Goal: Information Seeking & Learning: Check status

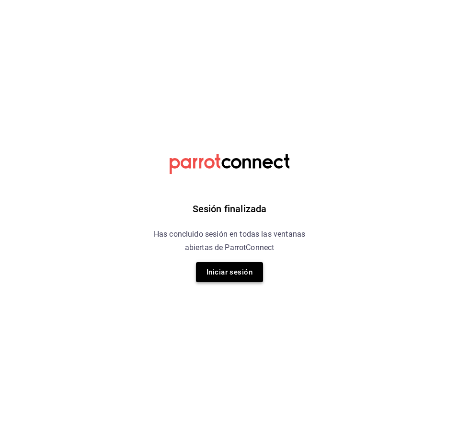
click at [244, 271] on button "Iniciar sesión" at bounding box center [229, 272] width 67 height 20
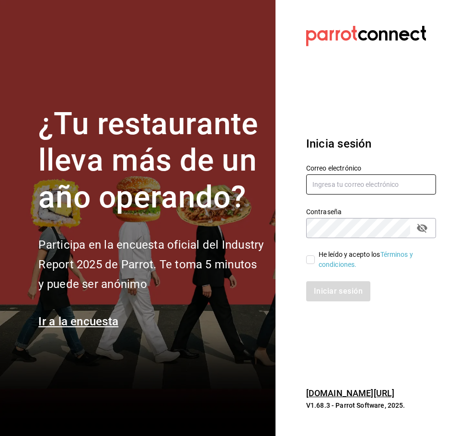
click at [323, 182] on input "text" at bounding box center [371, 184] width 130 height 20
type input "djzak@outlook.com"
click at [310, 261] on input "He leído y acepto los Términos y condiciones." at bounding box center [310, 259] width 9 height 9
checkbox input "true"
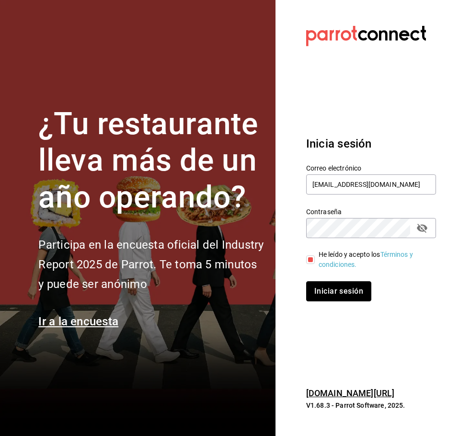
click at [329, 295] on button "Iniciar sesión" at bounding box center [338, 291] width 65 height 20
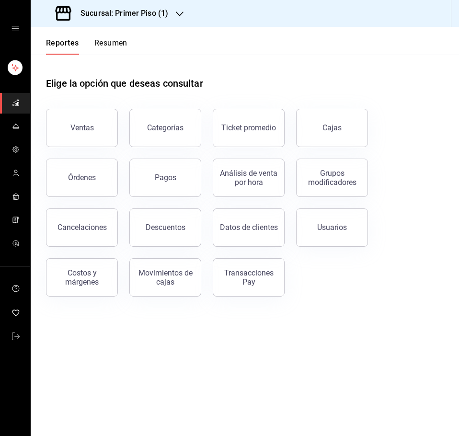
click at [123, 44] on button "Resumen" at bounding box center [110, 46] width 33 height 16
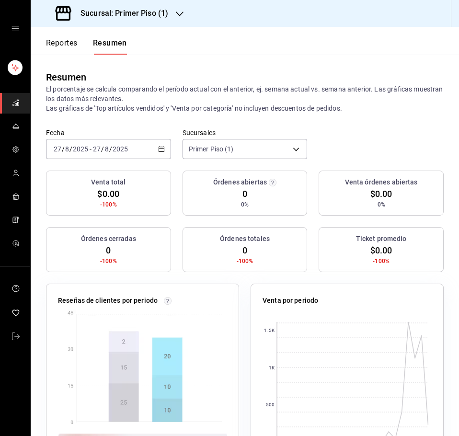
click at [147, 146] on div "[DATE] [DATE] - [DATE] [DATE]" at bounding box center [108, 149] width 125 height 20
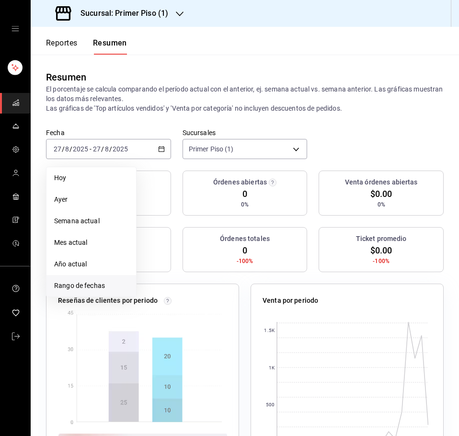
click at [103, 279] on li "Rango de fechas" at bounding box center [91, 286] width 90 height 22
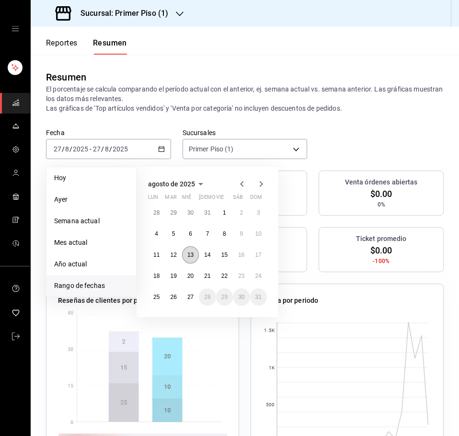
click at [189, 257] on abbr "13" at bounding box center [190, 254] width 6 height 7
click at [156, 276] on abbr "18" at bounding box center [156, 275] width 6 height 7
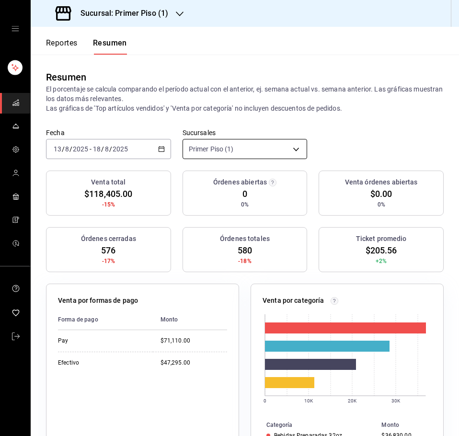
click at [290, 145] on body "Sucursal: Primer Piso (1) Reportes Resumen Resumen El porcentaje se calcula com…" at bounding box center [229, 218] width 459 height 436
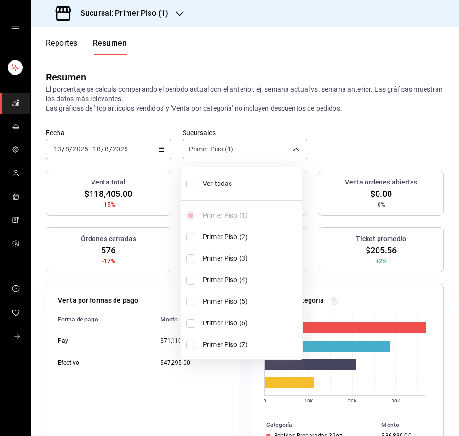
click at [187, 240] on input "checkbox" at bounding box center [190, 237] width 9 height 9
checkbox input "true"
type input "[object Object],[object Object]"
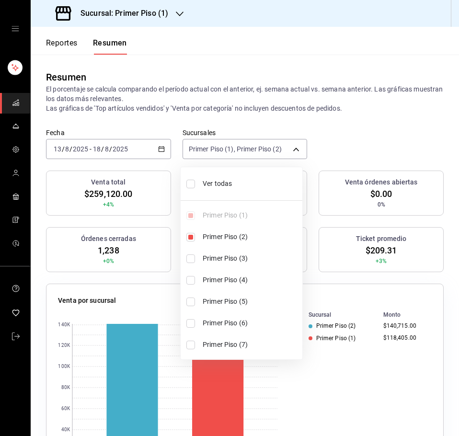
click at [190, 300] on input "checkbox" at bounding box center [190, 301] width 9 height 9
checkbox input "true"
type input "[object Object],[object Object],[object Object]"
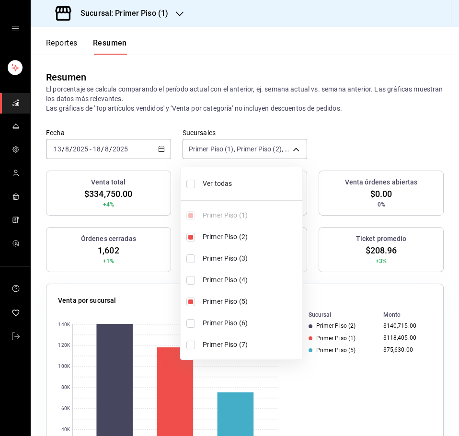
click at [338, 130] on div at bounding box center [229, 218] width 459 height 436
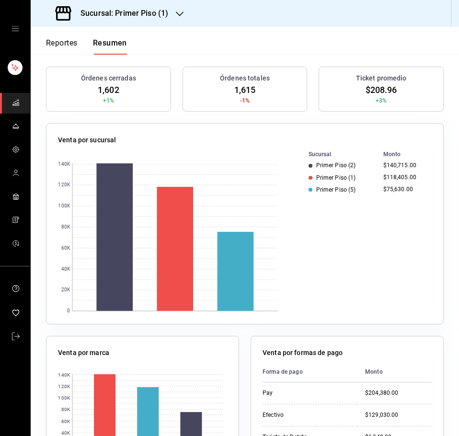
scroll to position [96, 0]
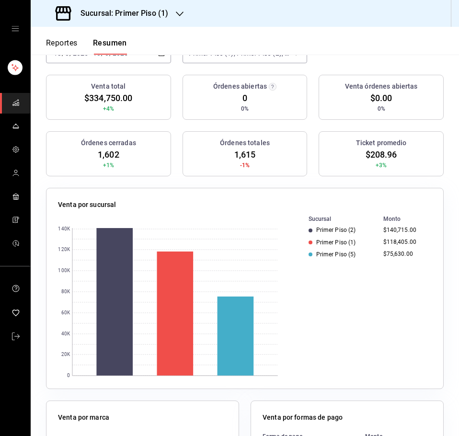
click at [185, 16] on div "Sucursal: Primer Piso (1)" at bounding box center [112, 13] width 149 height 27
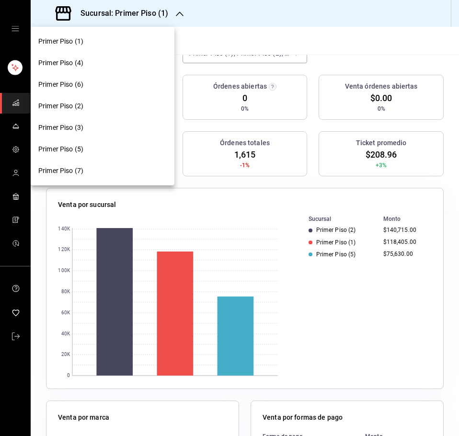
click at [119, 124] on div "Primer Piso (3)" at bounding box center [102, 128] width 128 height 10
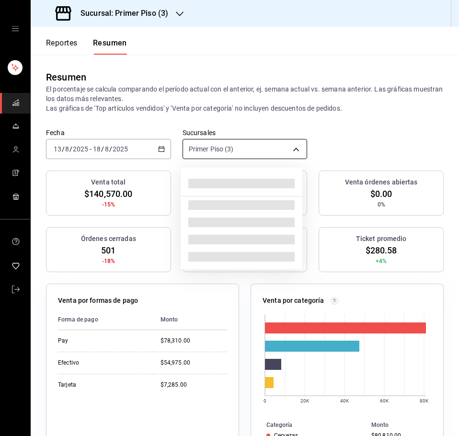
click at [296, 145] on body "Sucursal: Primer Piso (3) Reportes Resumen Resumen El porcentaje se calcula com…" at bounding box center [229, 218] width 459 height 436
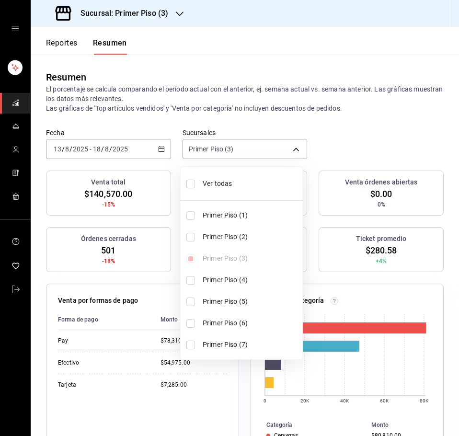
click at [318, 153] on div at bounding box center [229, 218] width 459 height 436
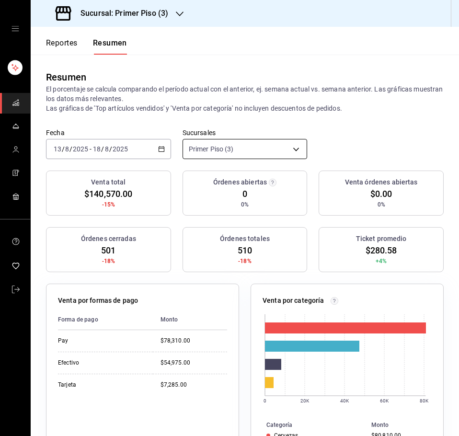
click at [290, 149] on body "Sucursal: Primer Piso (3) Reportes Resumen Resumen El porcentaje se calcula com…" at bounding box center [229, 218] width 459 height 436
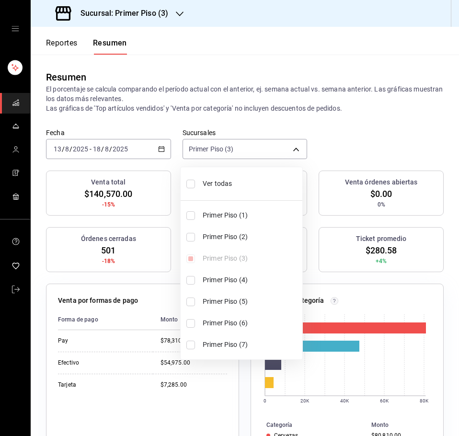
click at [192, 282] on input "checkbox" at bounding box center [190, 280] width 9 height 9
checkbox input "true"
type input "[object Object],[object Object]"
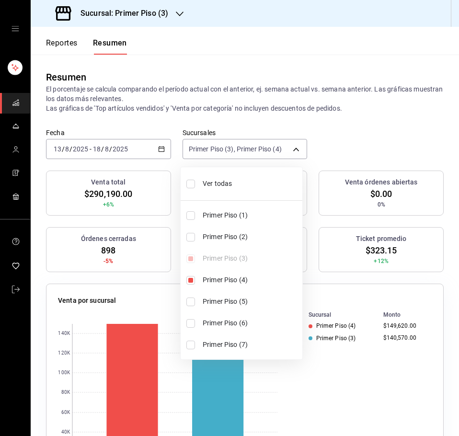
click at [72, 273] on div at bounding box center [229, 218] width 459 height 436
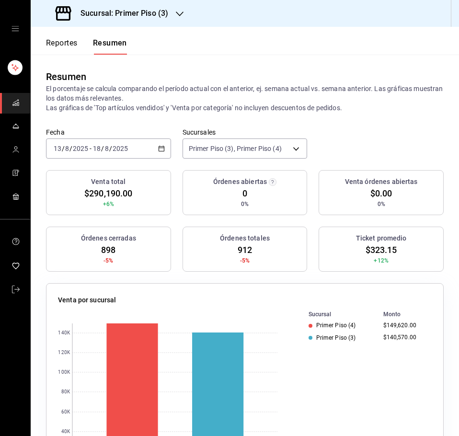
scroll to position [0, 0]
click at [290, 144] on body "Sucursal: Primer Piso (3) Reportes Resumen Resumen El porcentaje se calcula com…" at bounding box center [229, 218] width 459 height 436
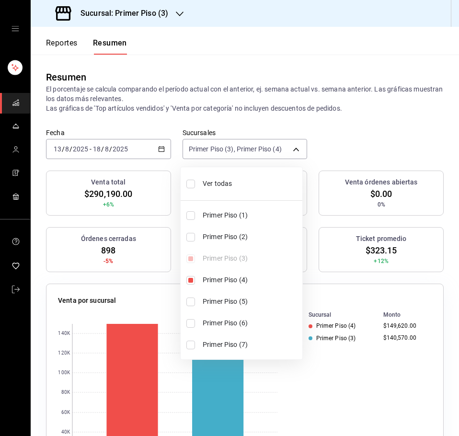
click at [193, 346] on input "checkbox" at bounding box center [190, 344] width 9 height 9
checkbox input "true"
type input "[object Object],[object Object],[object Object]"
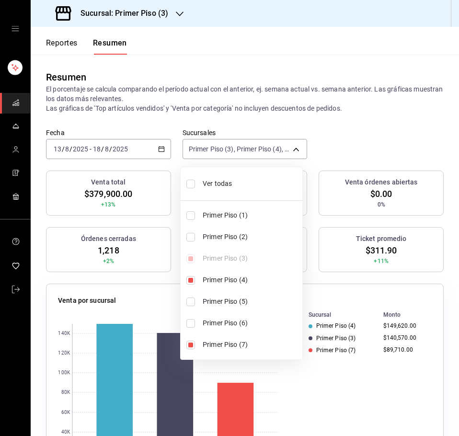
click at [167, 276] on div at bounding box center [229, 218] width 459 height 436
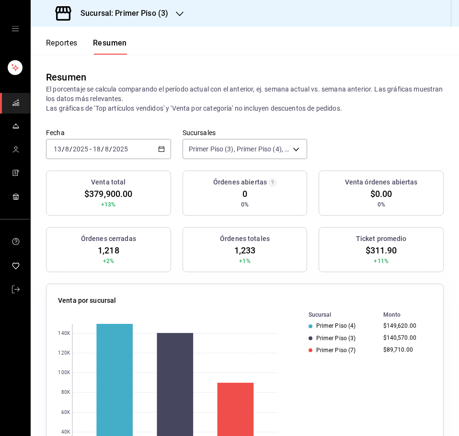
click at [174, 17] on div "Sucursal: Primer Piso (3)" at bounding box center [112, 13] width 149 height 27
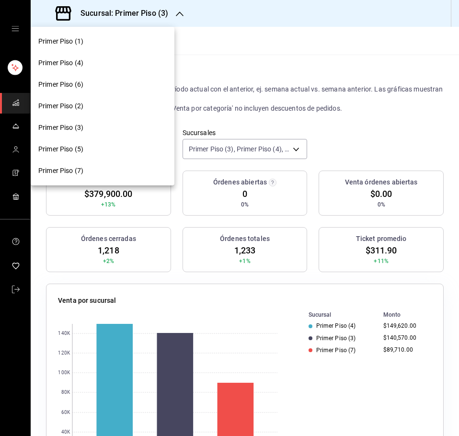
click at [98, 86] on div "Primer Piso (6)" at bounding box center [102, 84] width 128 height 10
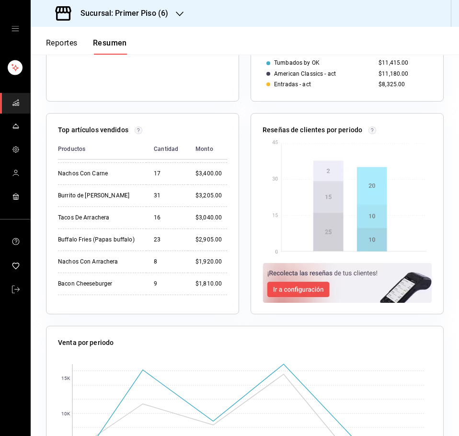
scroll to position [144, 0]
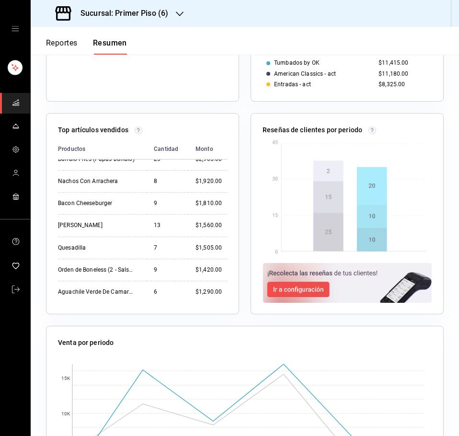
click at [68, 45] on button "Reportes" at bounding box center [62, 46] width 32 height 16
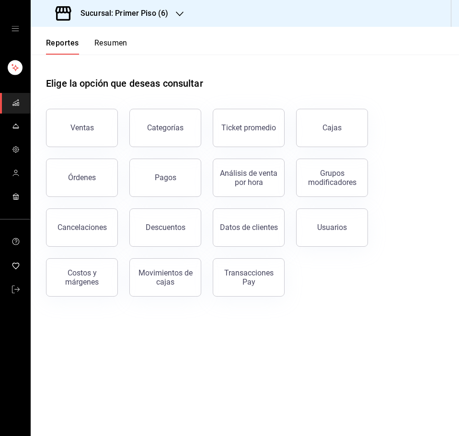
click at [180, 11] on icon "button" at bounding box center [180, 14] width 8 height 8
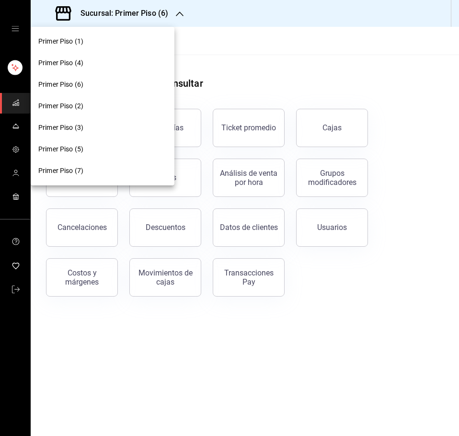
click at [112, 45] on div "Primer Piso (1)" at bounding box center [102, 41] width 128 height 10
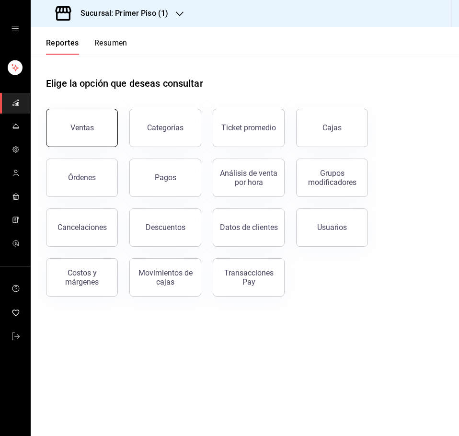
click at [91, 122] on button "Ventas" at bounding box center [82, 128] width 72 height 38
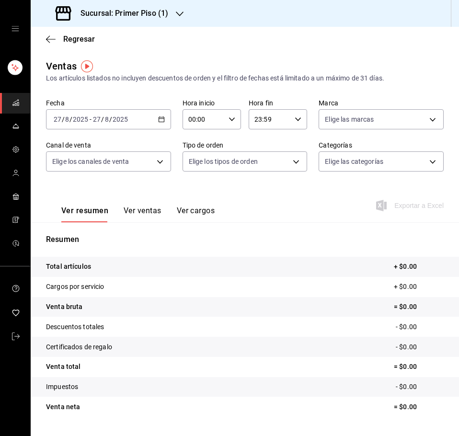
click at [137, 207] on button "Ver ventas" at bounding box center [143, 214] width 38 height 16
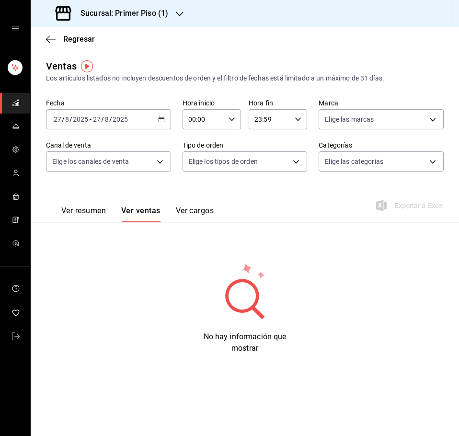
click at [164, 122] on icon "button" at bounding box center [161, 119] width 7 height 7
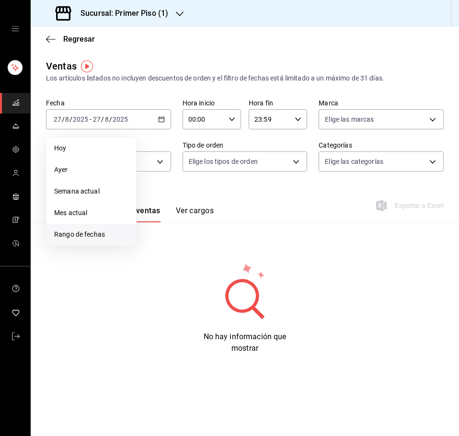
click at [65, 229] on li "Rango de fechas" at bounding box center [91, 235] width 90 height 22
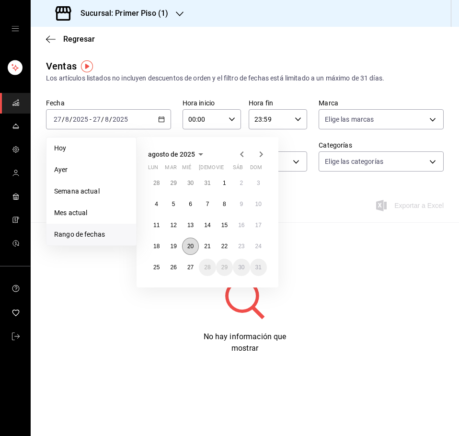
click at [191, 248] on abbr "20" at bounding box center [190, 246] width 6 height 7
click at [155, 264] on abbr "25" at bounding box center [156, 267] width 6 height 7
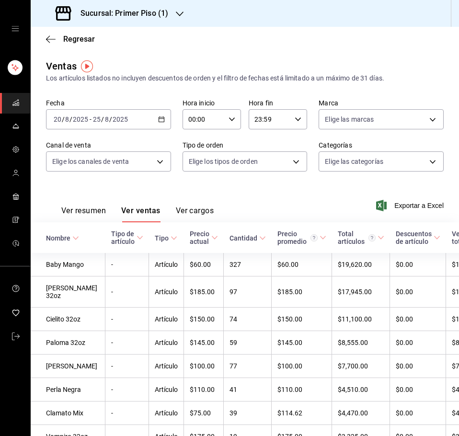
click at [259, 237] on icon at bounding box center [262, 238] width 7 height 7
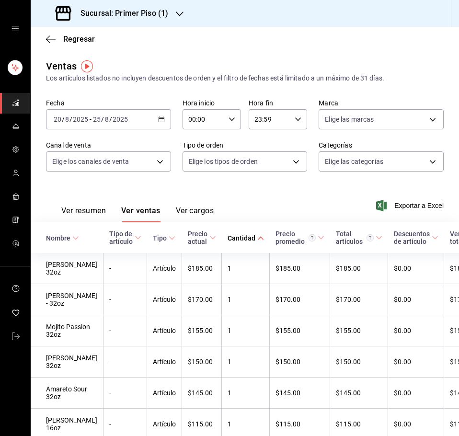
click at [187, 15] on div "Sucursal: Primer Piso (1)" at bounding box center [245, 13] width 428 height 27
click at [178, 16] on icon "button" at bounding box center [180, 14] width 8 height 8
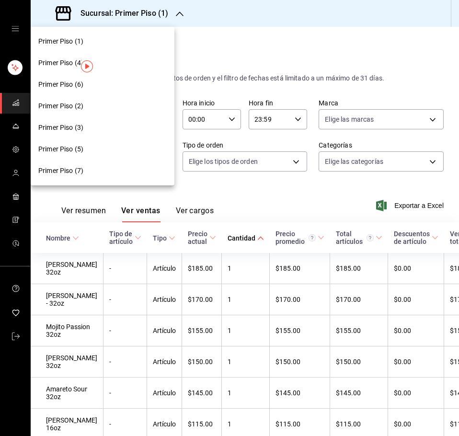
click at [101, 127] on div "Primer Piso (3)" at bounding box center [102, 128] width 128 height 10
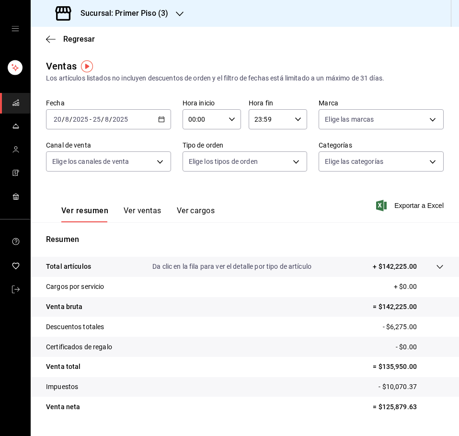
click at [132, 207] on button "Ver ventas" at bounding box center [143, 214] width 38 height 16
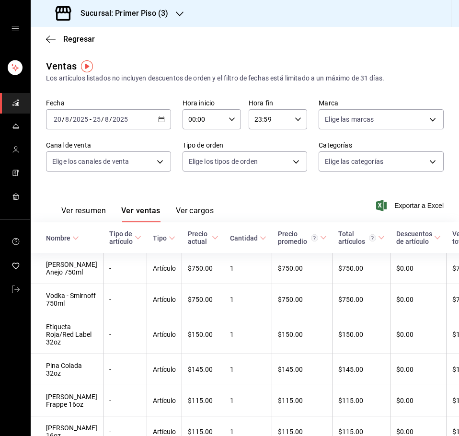
click at [178, 19] on div "Sucursal: Primer Piso (3)" at bounding box center [112, 13] width 149 height 27
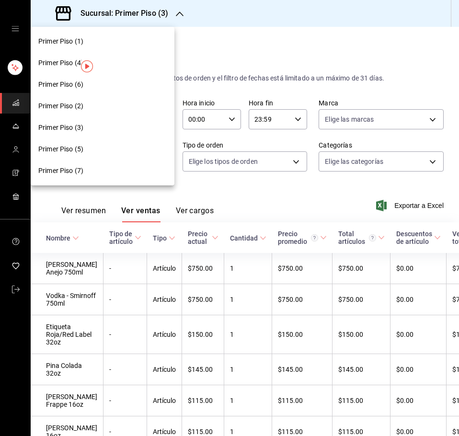
click at [110, 163] on div "Primer Piso (7)" at bounding box center [103, 171] width 144 height 22
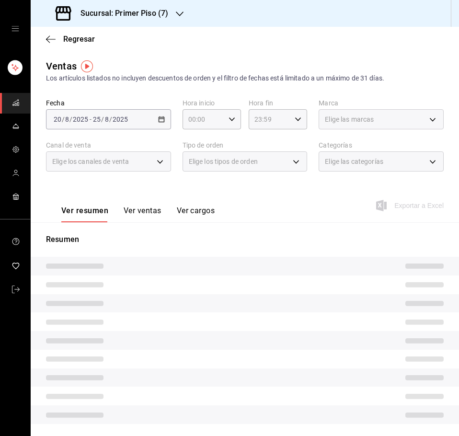
click at [144, 209] on button "Ver ventas" at bounding box center [143, 214] width 38 height 16
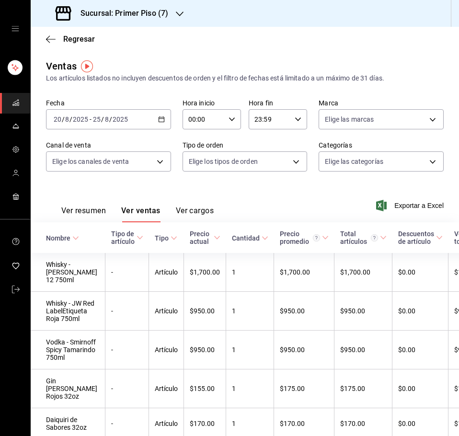
click at [181, 12] on icon "button" at bounding box center [180, 14] width 8 height 8
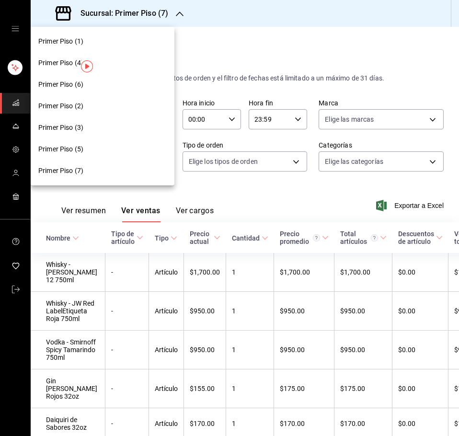
click at [60, 60] on span "Primer Piso (4)" at bounding box center [60, 63] width 45 height 10
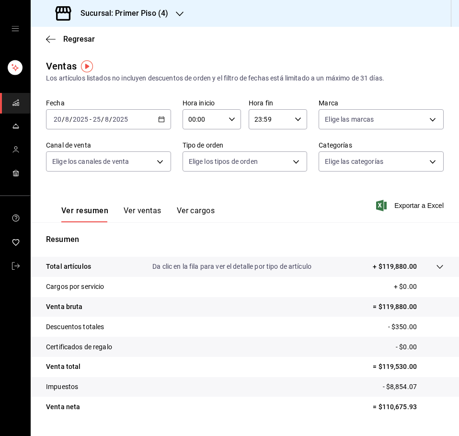
click at [155, 206] on button "Ver ventas" at bounding box center [143, 214] width 38 height 16
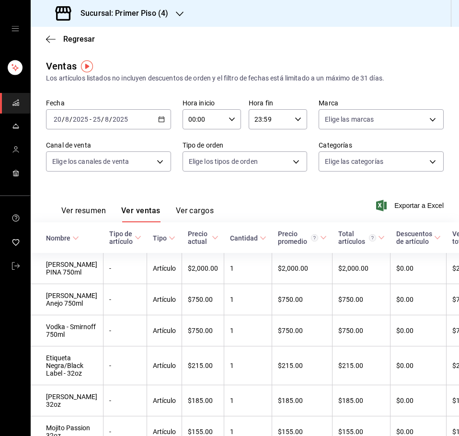
click at [176, 14] on icon "button" at bounding box center [180, 14] width 8 height 8
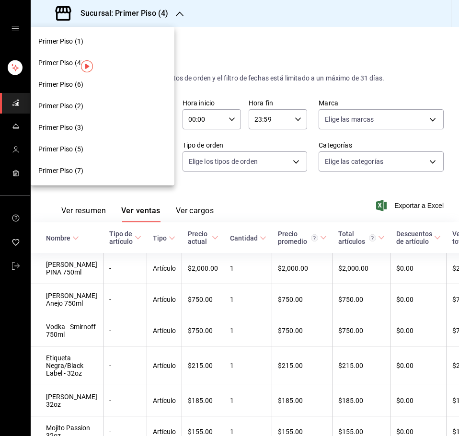
click at [115, 132] on div "Primer Piso (3)" at bounding box center [102, 128] width 128 height 10
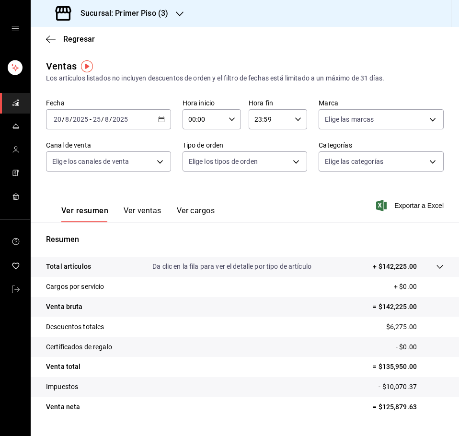
click at [140, 210] on button "Ver ventas" at bounding box center [143, 214] width 38 height 16
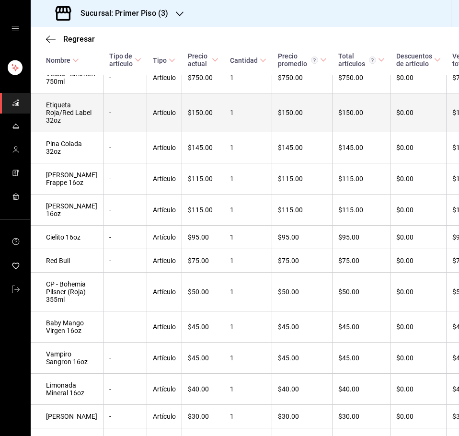
scroll to position [96, 0]
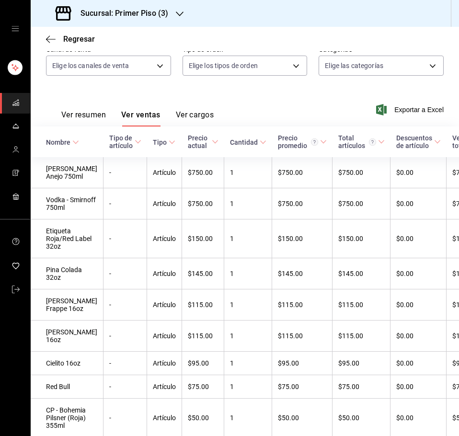
click at [183, 17] on div "Sucursal: Primer Piso (3)" at bounding box center [112, 13] width 149 height 27
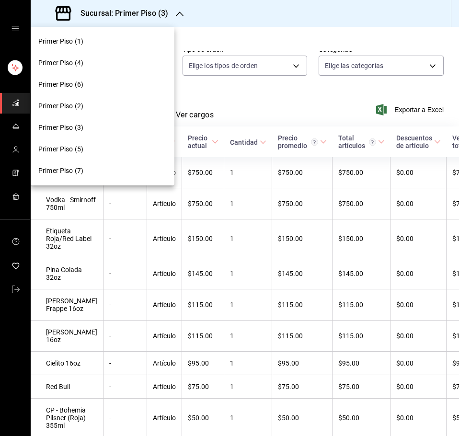
click at [125, 67] on div "Primer Piso (4)" at bounding box center [102, 63] width 128 height 10
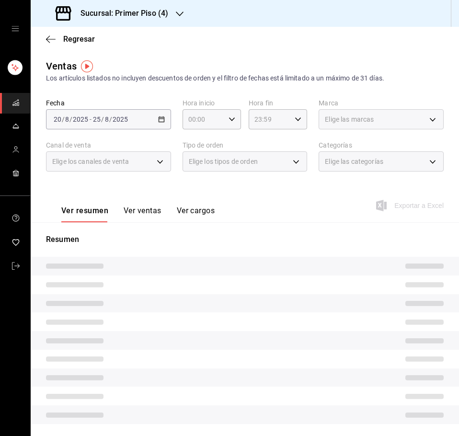
click at [149, 215] on button "Ver ventas" at bounding box center [143, 214] width 38 height 16
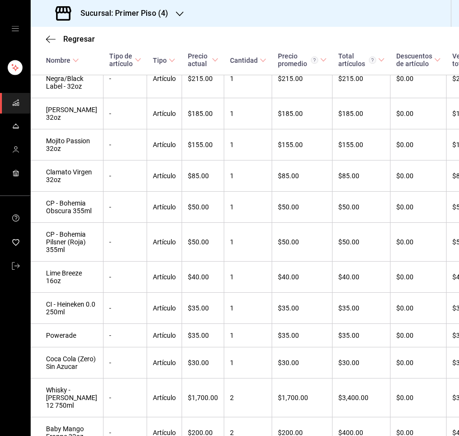
scroll to position [294, 0]
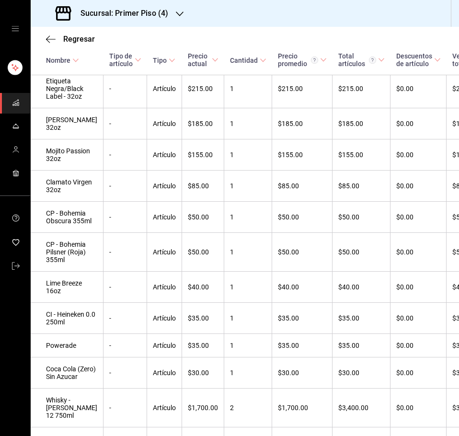
click at [176, 15] on icon "button" at bounding box center [180, 14] width 8 height 8
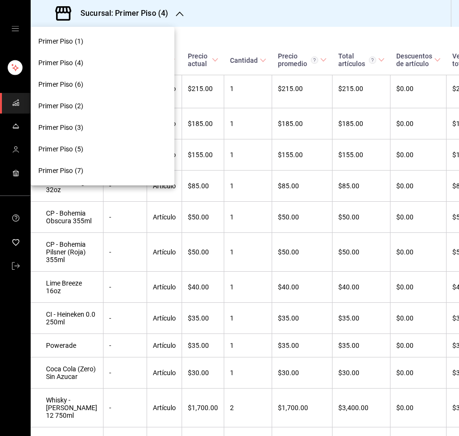
click at [112, 167] on div "Primer Piso (7)" at bounding box center [103, 171] width 144 height 22
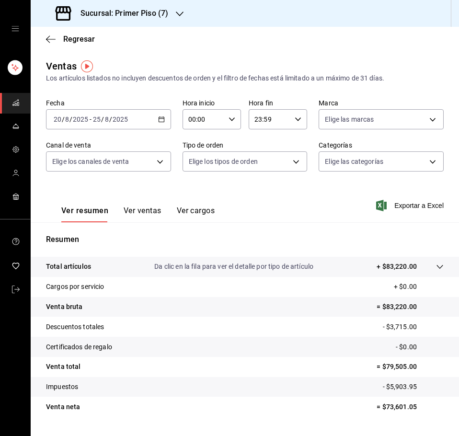
click at [146, 211] on button "Ver ventas" at bounding box center [143, 214] width 38 height 16
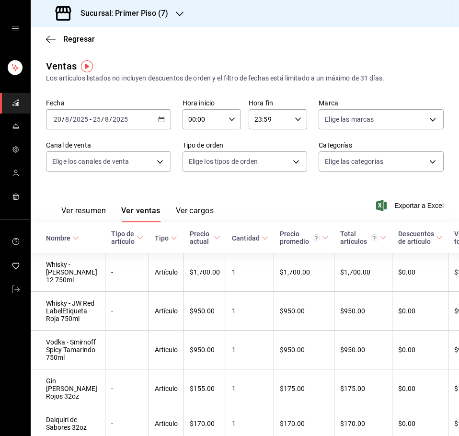
click at [13, 318] on ul "mailbox folders" at bounding box center [15, 368] width 30 height 136
click at [176, 10] on icon "button" at bounding box center [180, 14] width 8 height 8
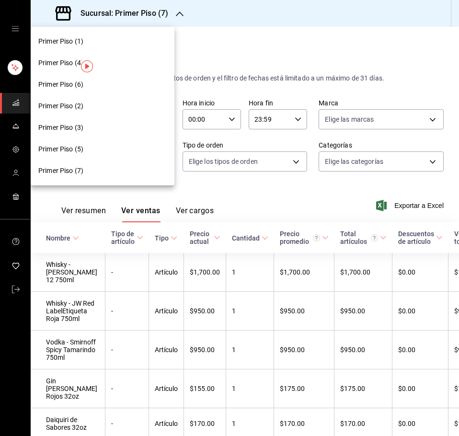
click at [92, 85] on div "Primer Piso (6)" at bounding box center [102, 84] width 128 height 10
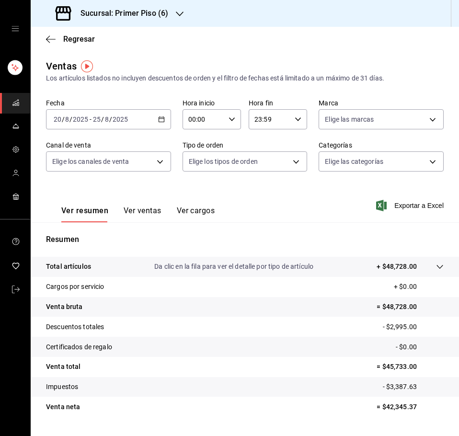
click at [153, 215] on button "Ver ventas" at bounding box center [143, 214] width 38 height 16
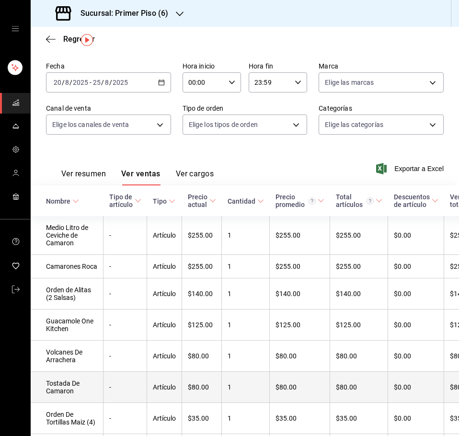
scroll to position [96, 0]
